Goal: Task Accomplishment & Management: Manage account settings

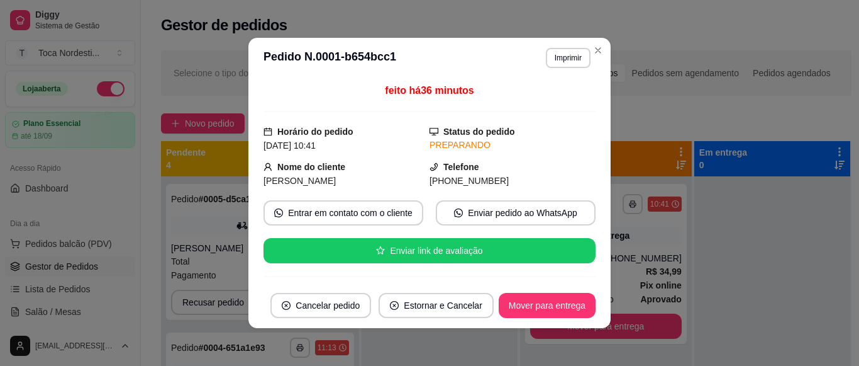
scroll to position [101, 0]
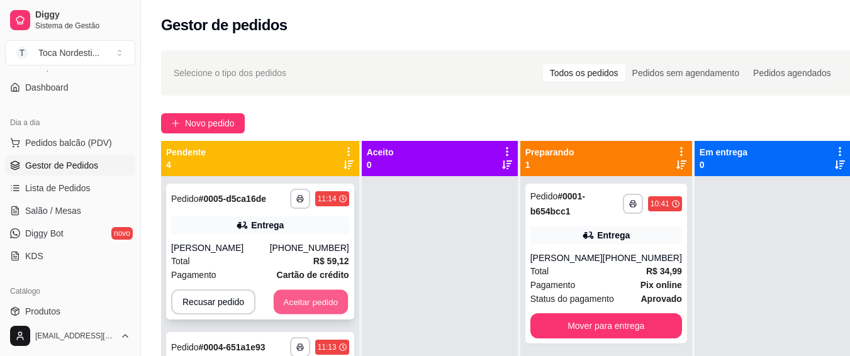
click at [311, 299] on button "Aceitar pedido" at bounding box center [311, 302] width 74 height 25
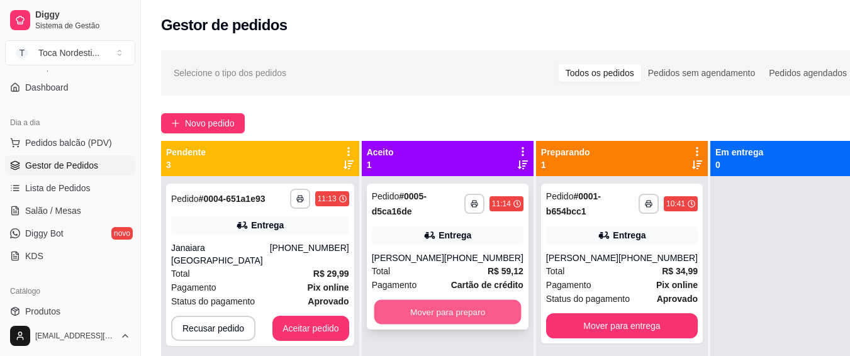
click at [391, 318] on button "Mover para preparo" at bounding box center [447, 312] width 147 height 25
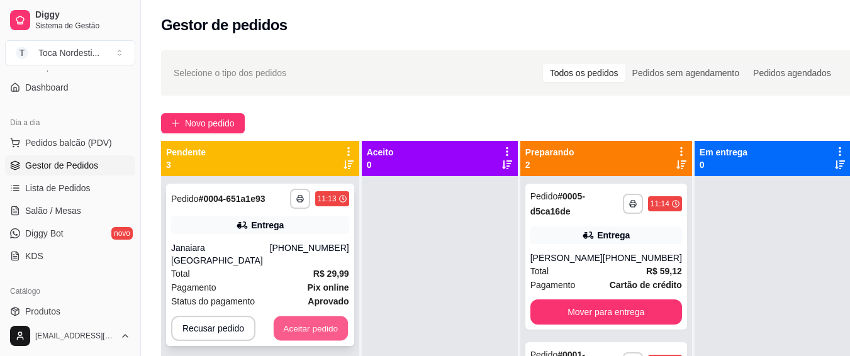
click at [321, 316] on button "Aceitar pedido" at bounding box center [311, 328] width 74 height 25
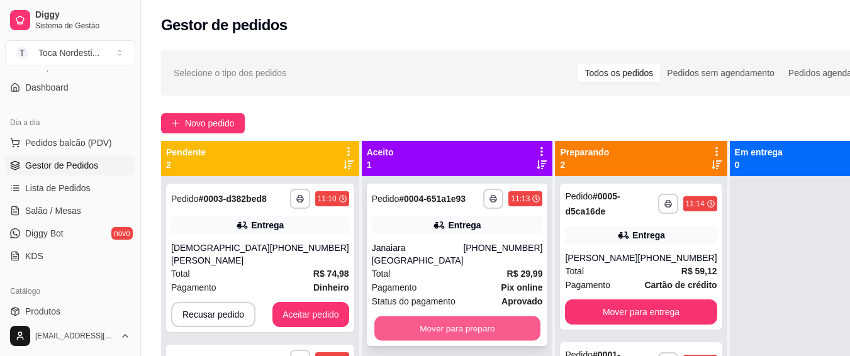
click at [396, 336] on button "Mover para preparo" at bounding box center [457, 328] width 166 height 25
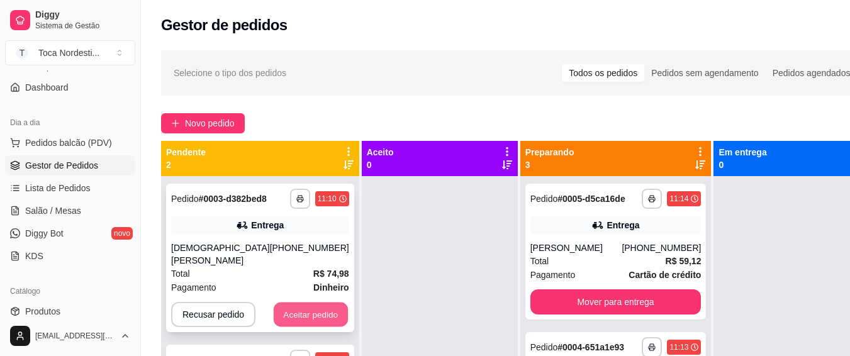
click at [293, 303] on button "Aceitar pedido" at bounding box center [311, 315] width 74 height 25
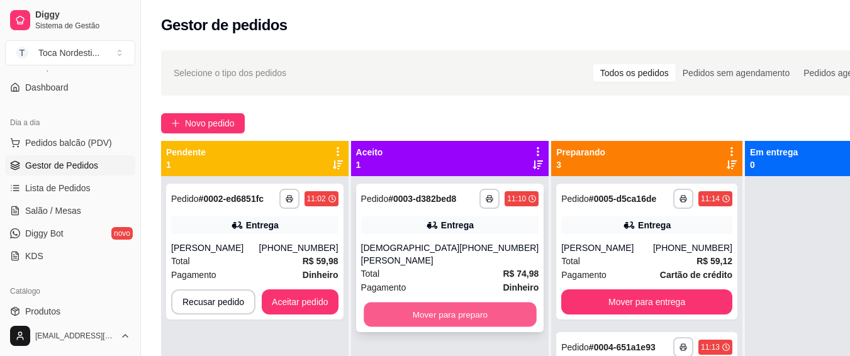
click at [385, 316] on button "Mover para preparo" at bounding box center [450, 315] width 172 height 25
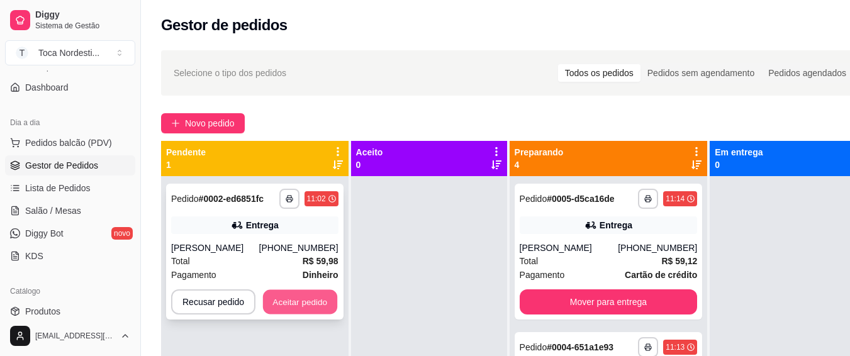
click at [322, 310] on button "Aceitar pedido" at bounding box center [300, 302] width 74 height 25
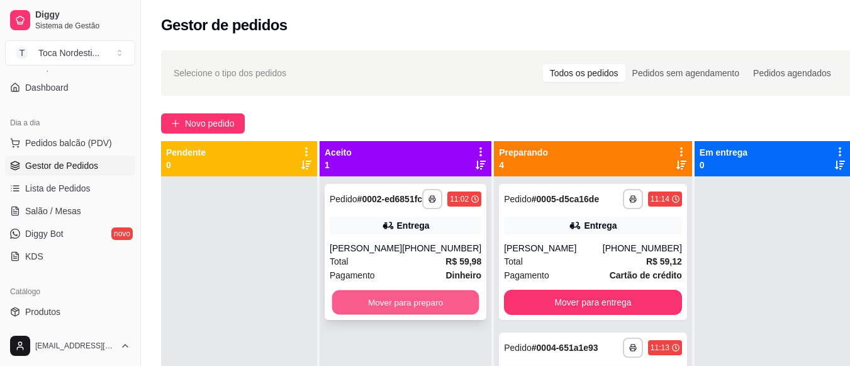
click at [389, 315] on button "Mover para preparo" at bounding box center [405, 302] width 147 height 25
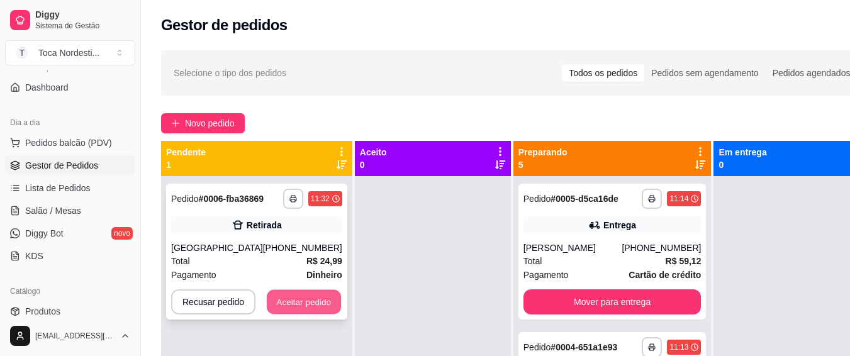
click at [323, 295] on button "Aceitar pedido" at bounding box center [304, 302] width 74 height 25
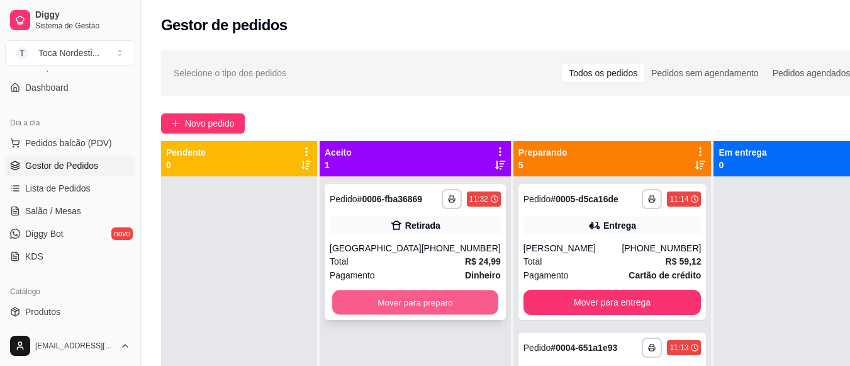
click at [400, 314] on button "Mover para preparo" at bounding box center [415, 302] width 166 height 25
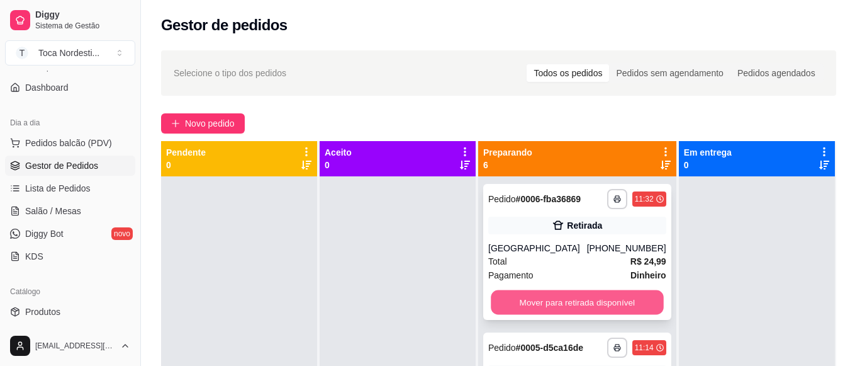
click at [552, 313] on button "Mover para retirada disponível" at bounding box center [577, 302] width 172 height 25
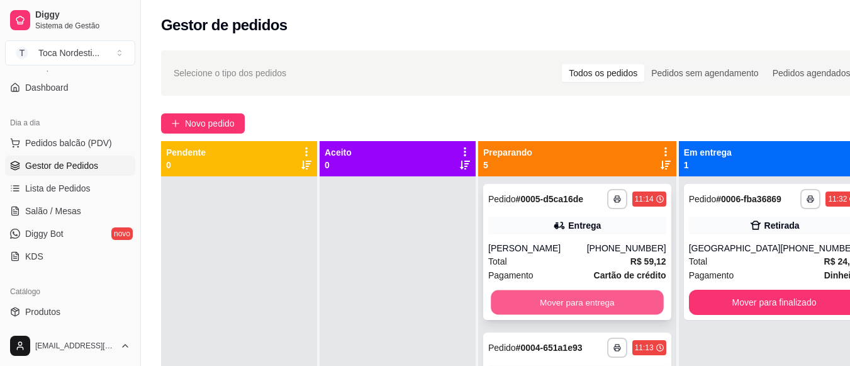
click at [566, 314] on button "Mover para entrega" at bounding box center [577, 302] width 172 height 25
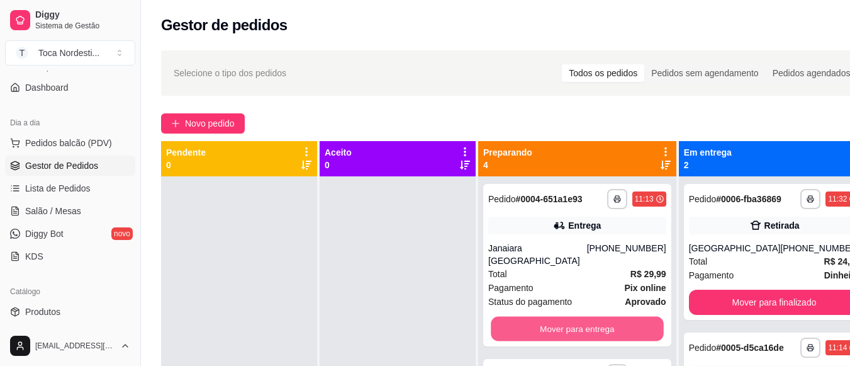
click at [566, 316] on button "Mover para entrega" at bounding box center [577, 328] width 172 height 25
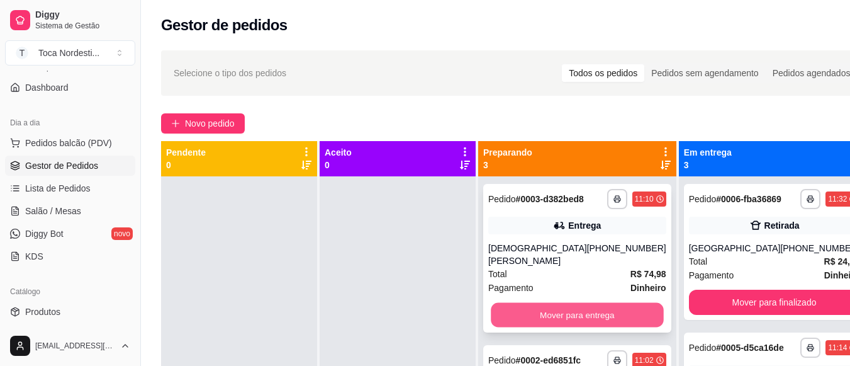
click at [567, 319] on button "Mover para entrega" at bounding box center [577, 315] width 172 height 25
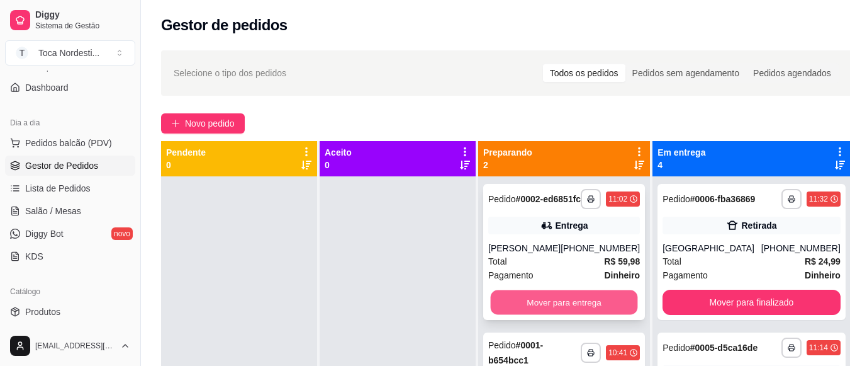
click at [569, 315] on button "Mover para entrega" at bounding box center [564, 302] width 147 height 25
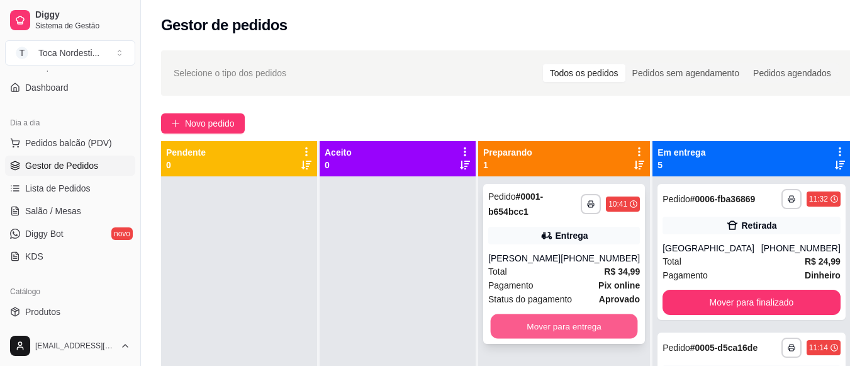
click at [599, 328] on button "Mover para entrega" at bounding box center [564, 326] width 147 height 25
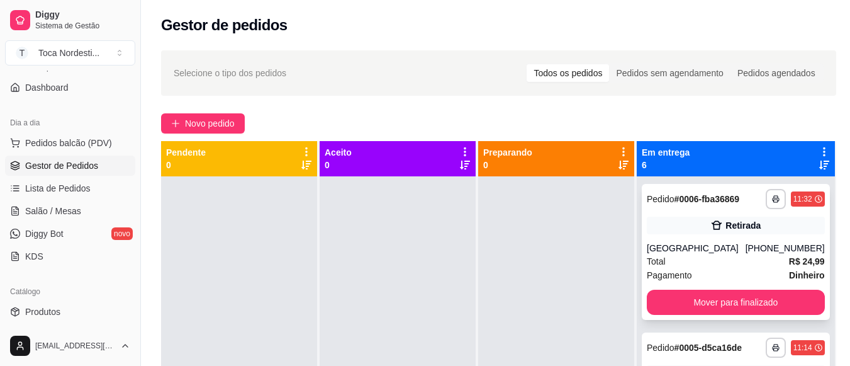
click at [746, 298] on div "**********" at bounding box center [736, 252] width 188 height 136
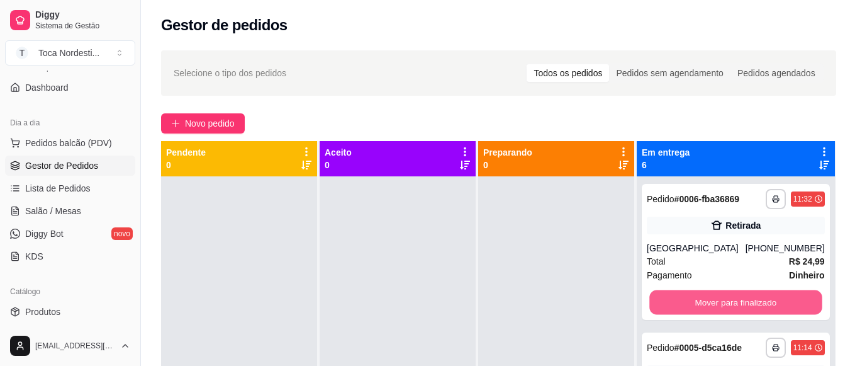
click at [744, 306] on button "Mover para finalizado" at bounding box center [735, 302] width 172 height 25
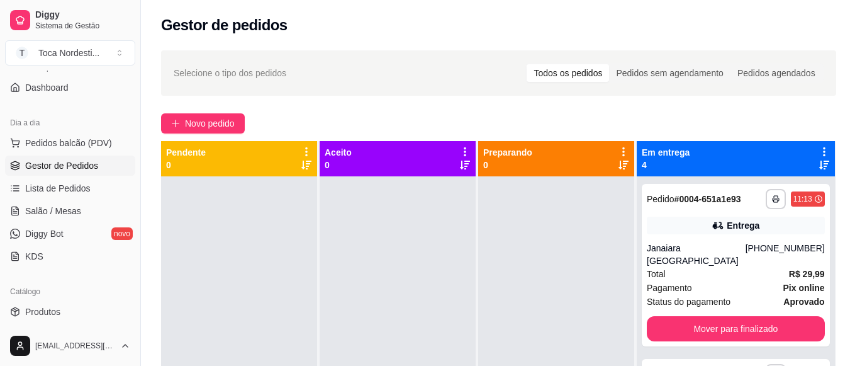
click at [744, 306] on div "**********" at bounding box center [736, 265] width 188 height 162
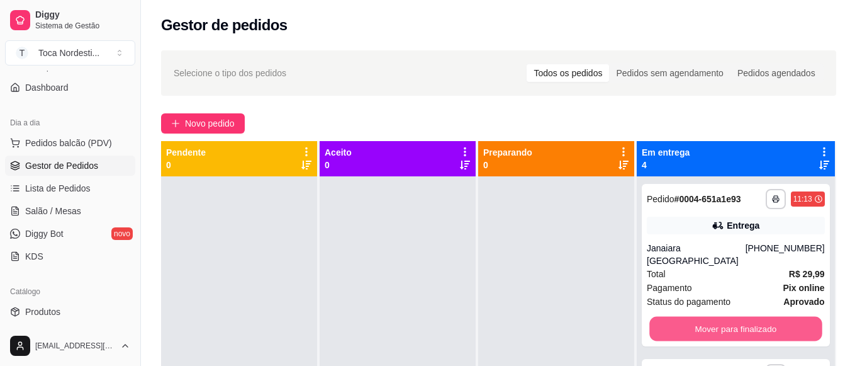
click at [744, 325] on button "Mover para finalizado" at bounding box center [735, 328] width 172 height 25
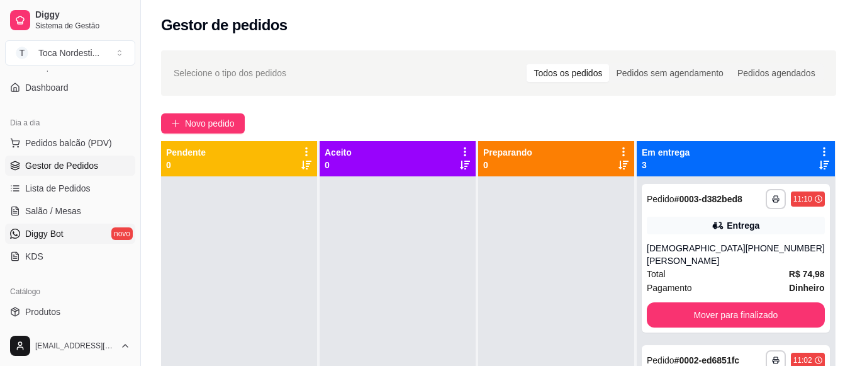
click at [74, 229] on link "Diggy Bot novo" at bounding box center [70, 233] width 130 height 20
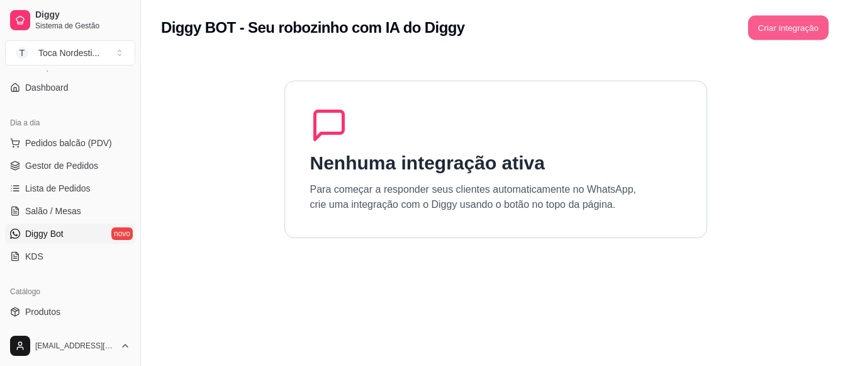
click at [805, 29] on button "Criar integração" at bounding box center [788, 28] width 81 height 25
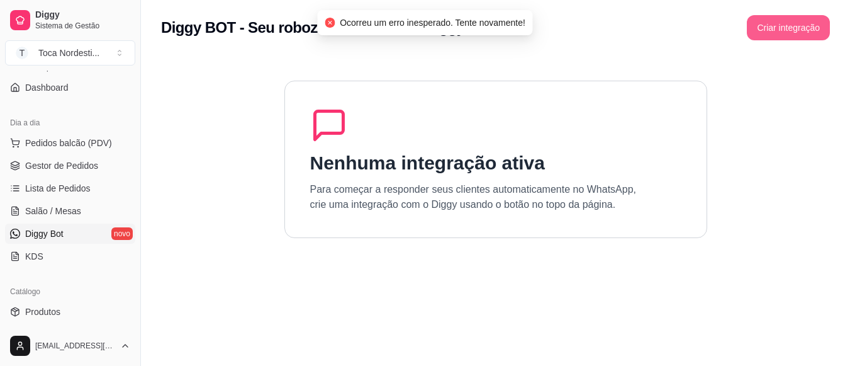
click at [805, 29] on button "Criar integração" at bounding box center [788, 27] width 83 height 25
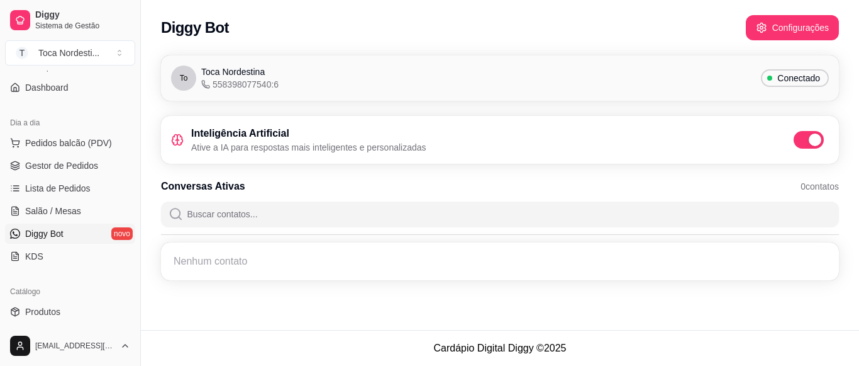
click at [845, 337] on footer "Cardápio Digital Diggy © 2025" at bounding box center [500, 348] width 718 height 36
drag, startPoint x: 845, startPoint y: 337, endPoint x: 0, endPoint y: 366, distance: 845.4
click at [0, 365] on html "Diggy Sistema de Gestão T Toca Nordesti ... Loja aberta Plano Essencial até 18/…" at bounding box center [429, 183] width 859 height 366
click at [135, 320] on button "Toggle Sidebar" at bounding box center [140, 183] width 10 height 366
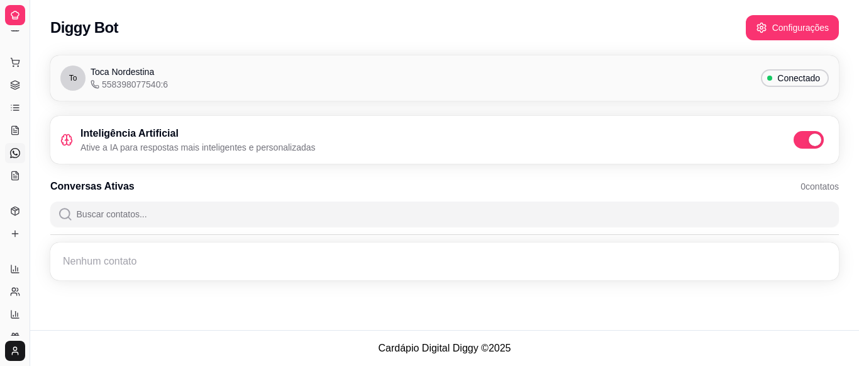
click at [57, 305] on div "Diggy Bot Configurações To Toca Nordestina 558398077540:6 Conectado Inteligênci…" at bounding box center [444, 165] width 829 height 330
drag, startPoint x: 57, startPoint y: 305, endPoint x: 327, endPoint y: 323, distance: 271.2
click at [327, 323] on div "Diggy Bot Configurações To Toca Nordestina 558398077540:6 Conectado Inteligênci…" at bounding box center [444, 165] width 829 height 330
click at [31, 69] on button "Toggle Sidebar" at bounding box center [30, 183] width 10 height 366
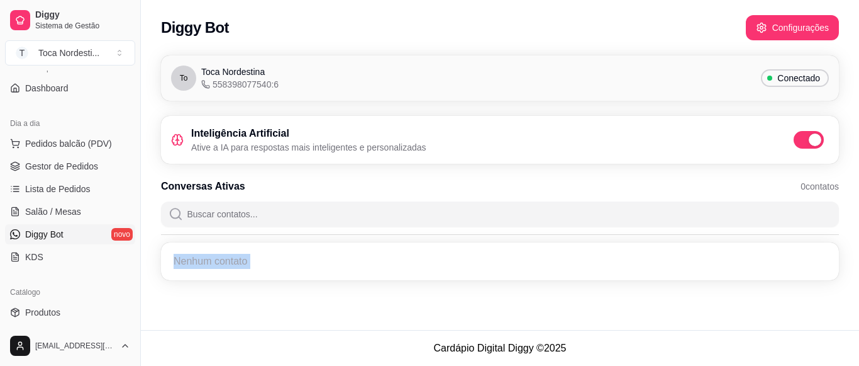
scroll to position [119, 0]
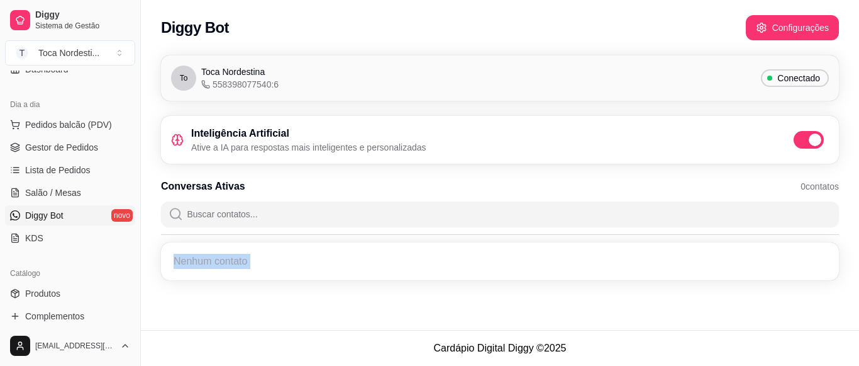
click at [210, 257] on div "Nenhum contato" at bounding box center [500, 261] width 663 height 23
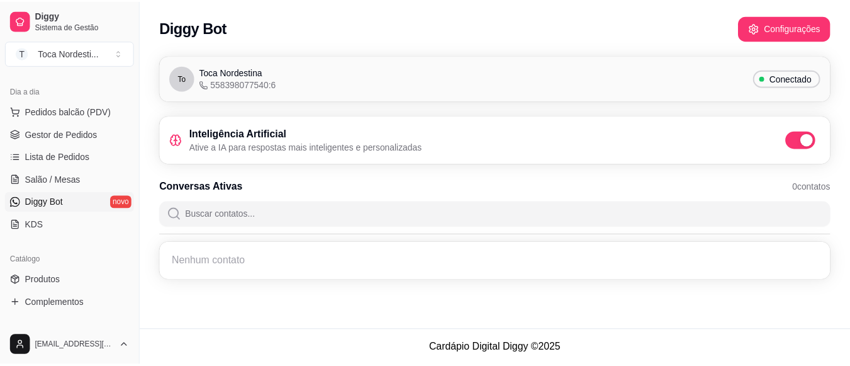
scroll to position [127, 0]
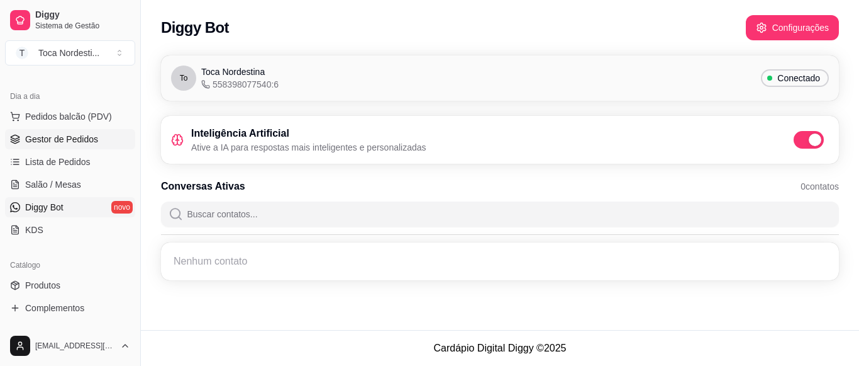
click at [92, 135] on span "Gestor de Pedidos" at bounding box center [61, 139] width 73 height 13
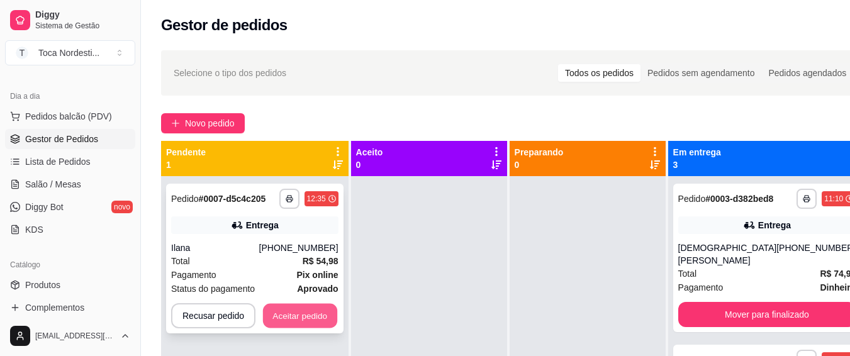
click at [286, 308] on button "Aceitar pedido" at bounding box center [300, 316] width 74 height 25
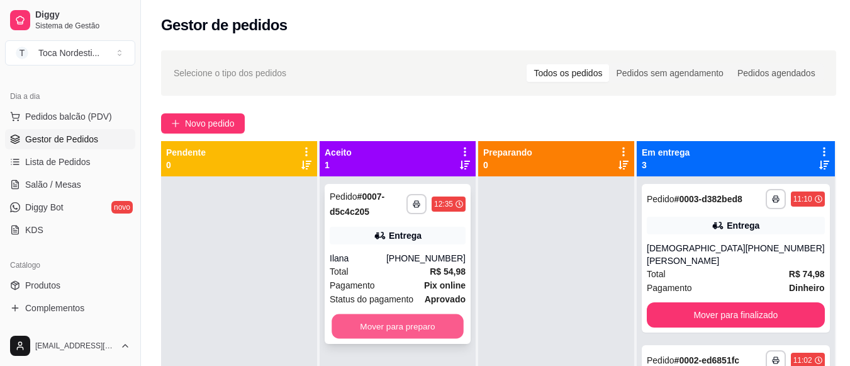
click at [376, 327] on button "Mover para preparo" at bounding box center [398, 326] width 132 height 25
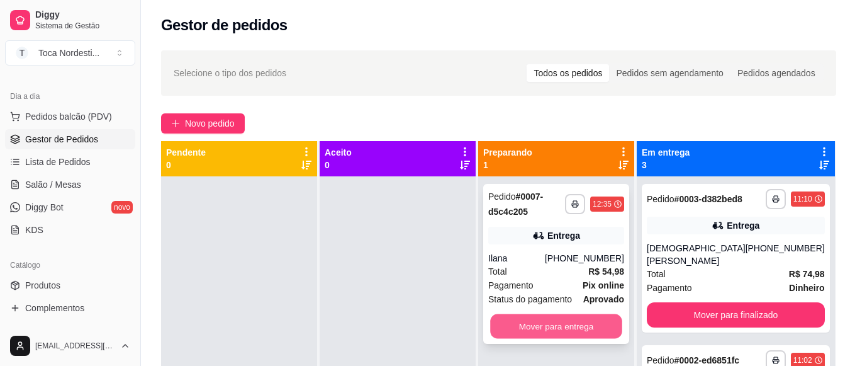
click at [540, 323] on button "Mover para entrega" at bounding box center [556, 326] width 132 height 25
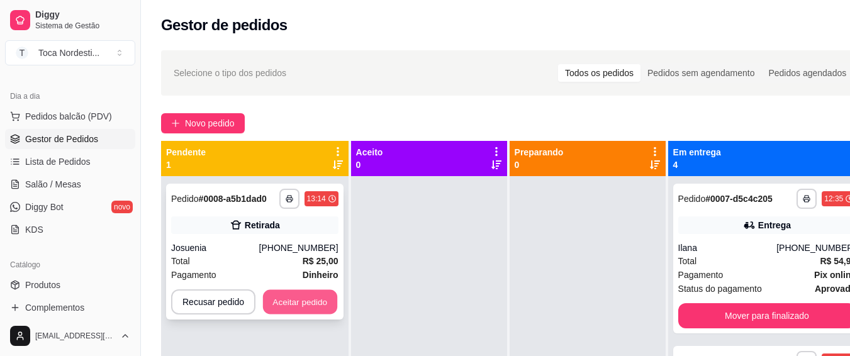
click at [326, 296] on button "Aceitar pedido" at bounding box center [300, 302] width 74 height 25
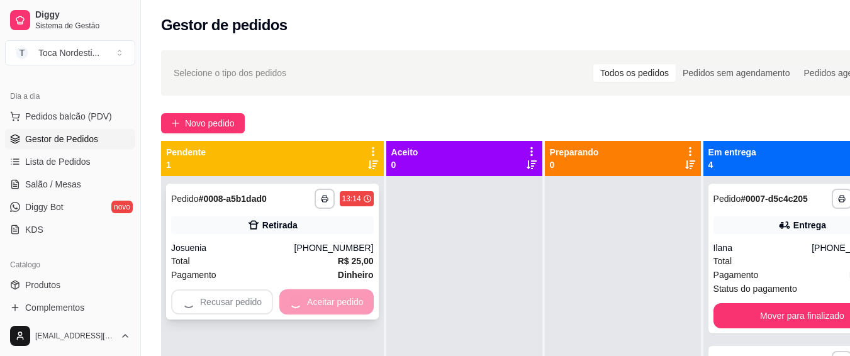
click at [367, 301] on div "Recusar pedido Aceitar pedido" at bounding box center [272, 301] width 203 height 25
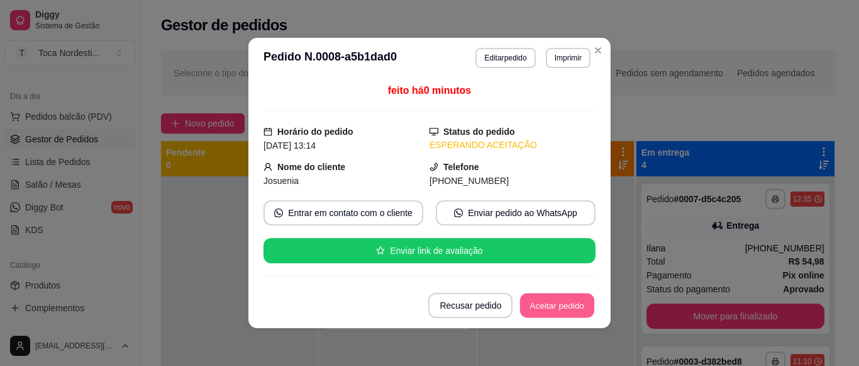
click at [545, 311] on button "Aceitar pedido" at bounding box center [557, 305] width 74 height 25
click at [583, 297] on button "Mover para preparo" at bounding box center [547, 305] width 94 height 25
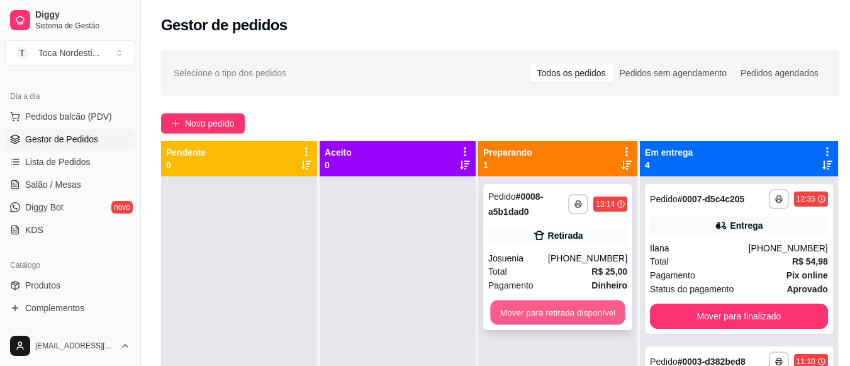
click at [569, 316] on button "Mover para retirada disponível" at bounding box center [557, 312] width 135 height 25
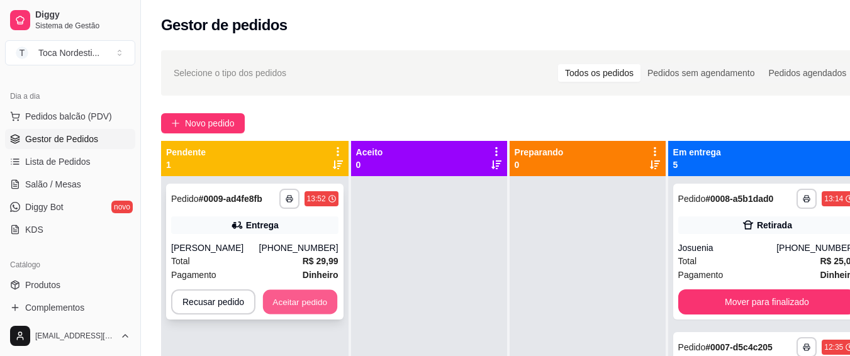
click at [318, 305] on button "Aceitar pedido" at bounding box center [300, 302] width 74 height 25
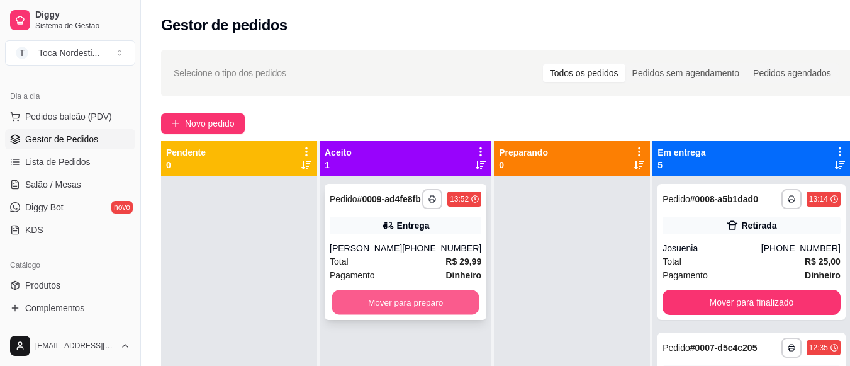
click at [410, 307] on button "Mover para preparo" at bounding box center [405, 302] width 147 height 25
